Goal: Information Seeking & Learning: Understand process/instructions

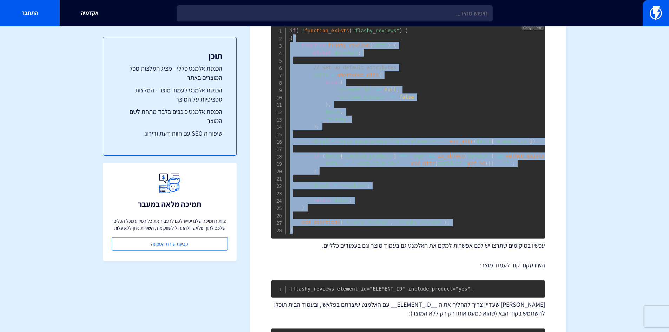
scroll to position [246, 0]
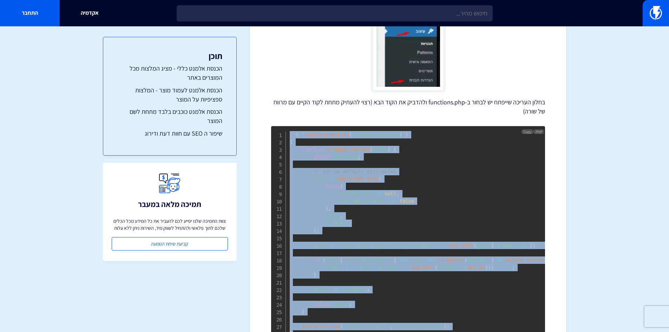
drag, startPoint x: 338, startPoint y: 170, endPoint x: 286, endPoint y: 134, distance: 63.8
click at [286, 134] on pre "if ( ! function_exists ( "flashy_reviews" ) ) { function flashy_reviews ( $atts…" at bounding box center [408, 234] width 274 height 216
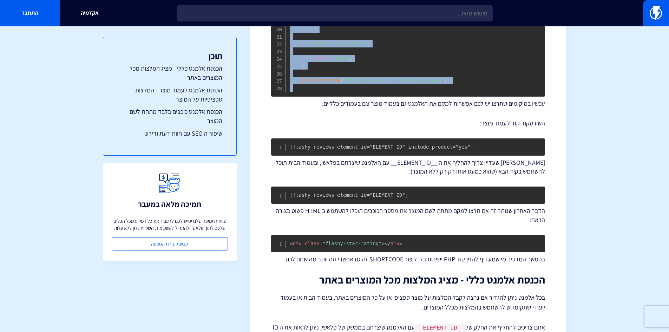
copy code "if ( ! function_exists ( "flashy_reviews" ) ) { function flashy_reviews ( $atts…"
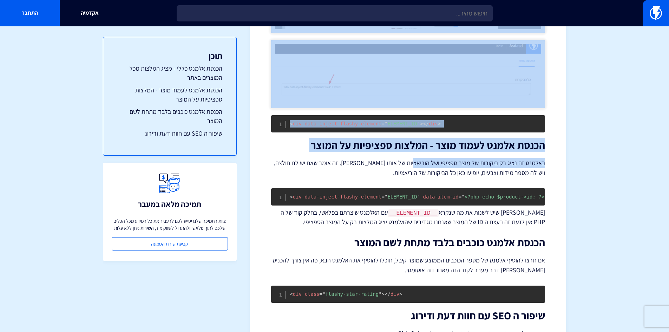
scroll to position [944, 0]
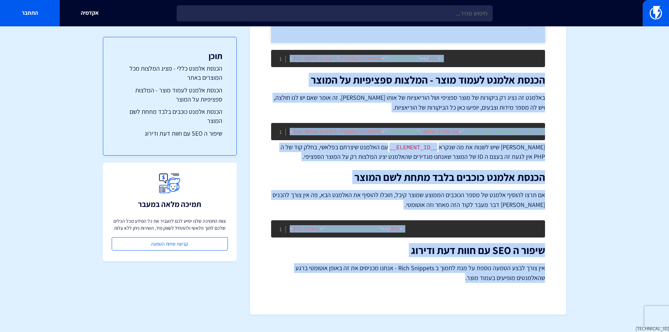
drag, startPoint x: 545, startPoint y: 85, endPoint x: 367, endPoint y: 283, distance: 266.8
copy div "lorem Ipsumd Sitamet cons AdiPiscinge sedd eiusmo tempor in utlab etdolo ma ali…"
click at [392, 112] on p "באלמנט זה נציג רק ביקורות של מוצר ספציפי ושל הוריאציות של אותו [PERSON_NAME]. ז…" at bounding box center [408, 103] width 274 height 20
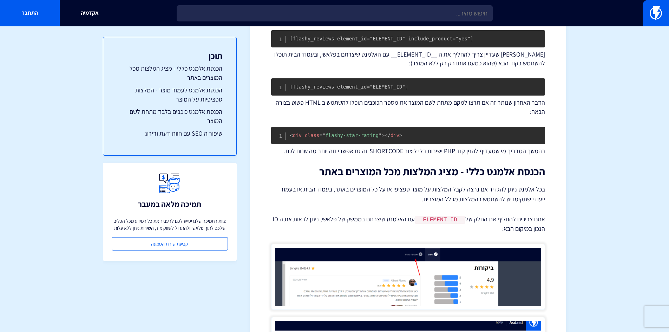
scroll to position [616, 0]
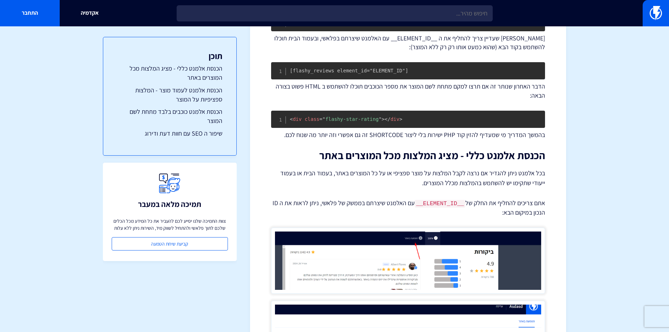
click at [408, 248] on img at bounding box center [408, 261] width 274 height 66
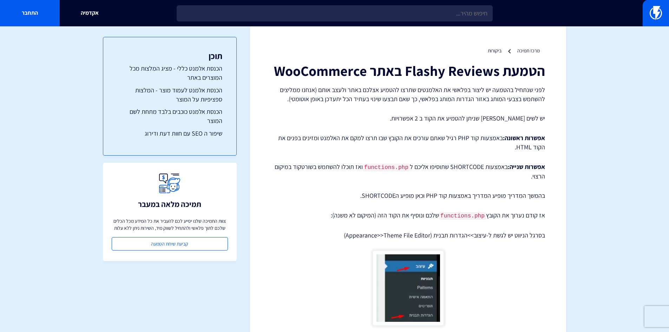
scroll to position [0, 0]
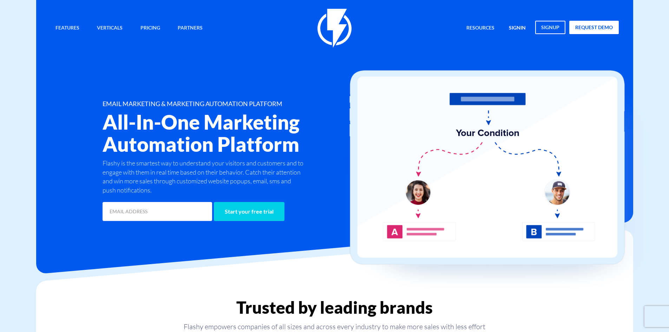
click at [521, 30] on link "signin" at bounding box center [517, 28] width 27 height 15
